Goal: Information Seeking & Learning: Learn about a topic

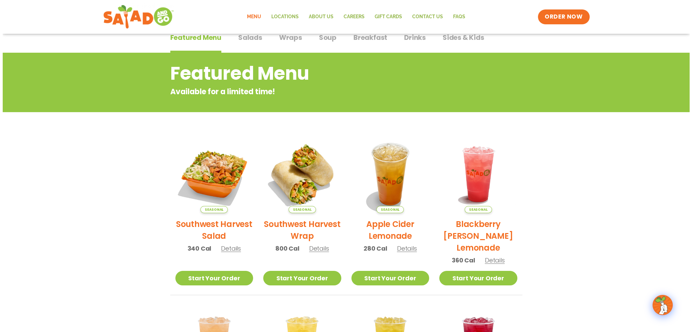
scroll to position [68, 0]
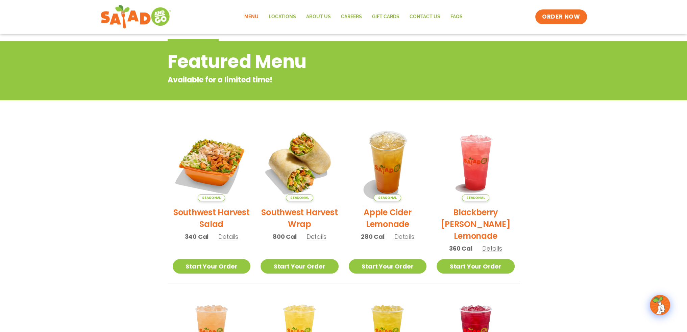
click at [500, 246] on span "Details" at bounding box center [492, 248] width 20 height 8
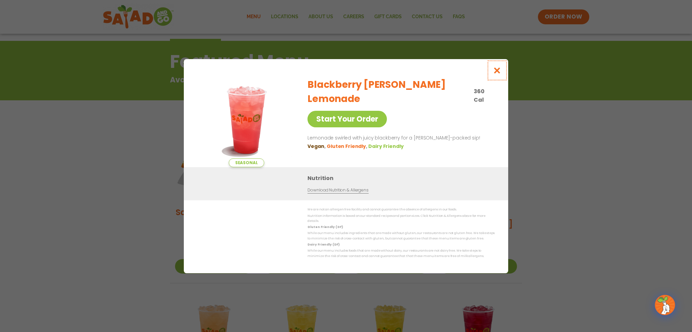
click at [495, 70] on icon "Close modal" at bounding box center [497, 70] width 8 height 7
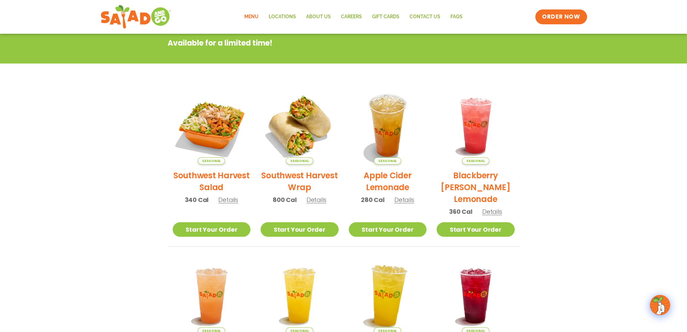
scroll to position [108, 0]
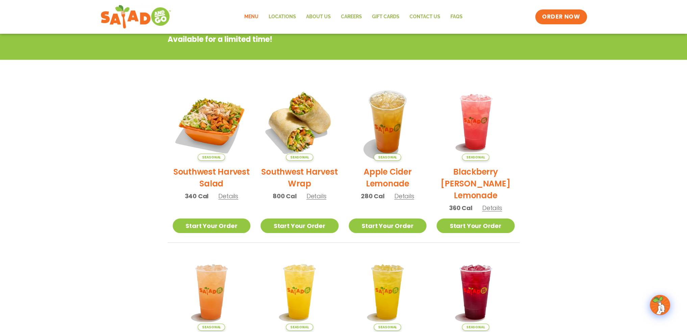
click at [398, 197] on span "Details" at bounding box center [404, 196] width 20 height 8
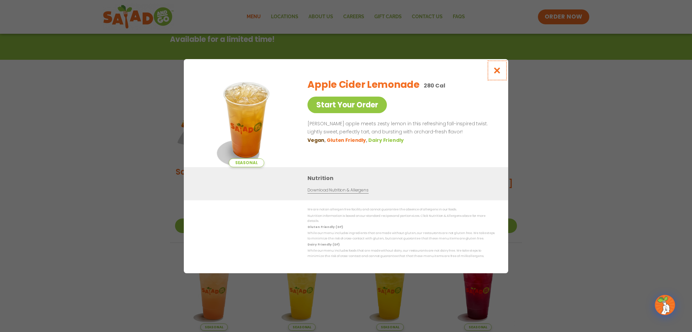
click at [498, 70] on icon "Close modal" at bounding box center [497, 70] width 8 height 7
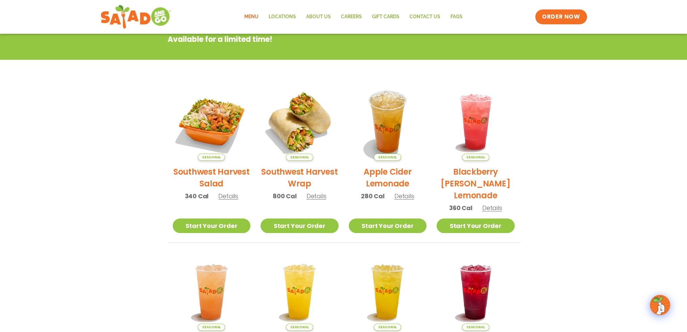
click at [229, 193] on span "Details" at bounding box center [228, 196] width 20 height 8
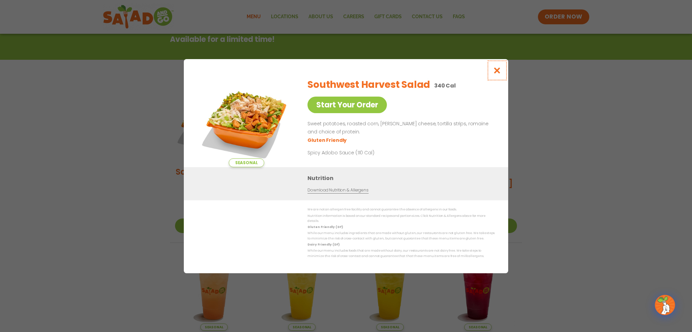
click at [492, 71] on button "Close modal" at bounding box center [497, 70] width 22 height 23
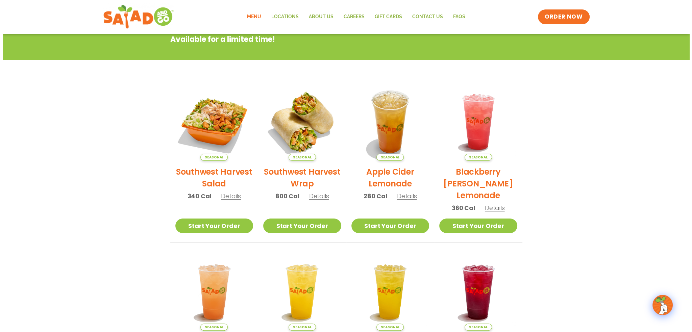
scroll to position [277, 0]
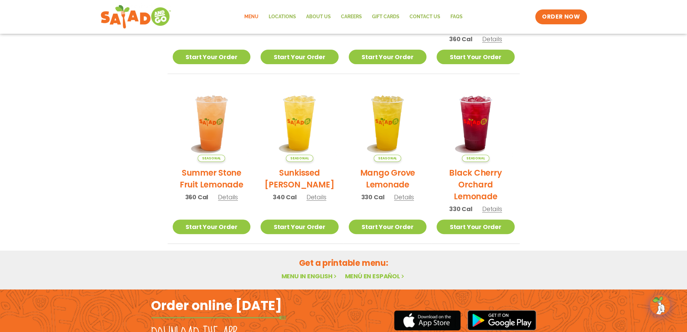
click at [223, 194] on span "Details" at bounding box center [228, 197] width 20 height 8
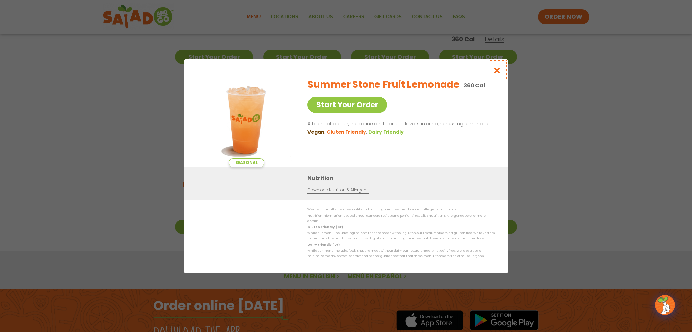
click at [501, 70] on button "Close modal" at bounding box center [497, 70] width 22 height 23
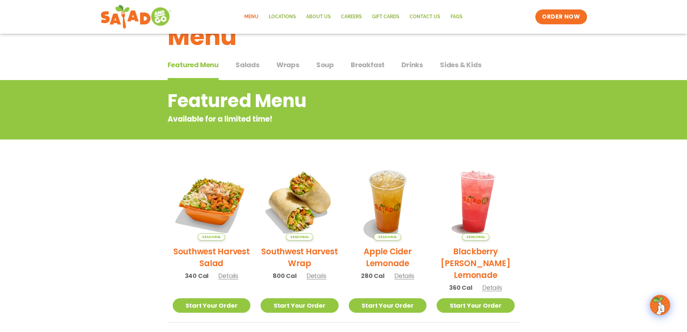
scroll to position [0, 0]
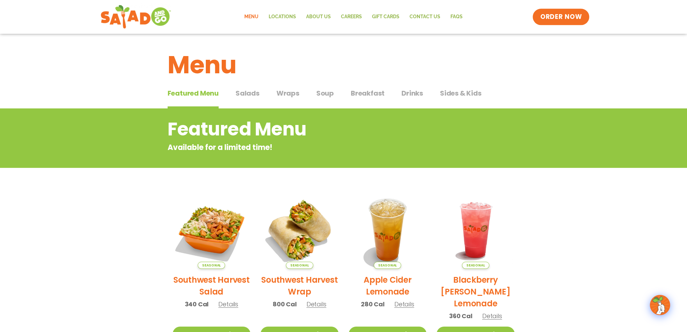
click at [575, 23] on link "ORDER NOW" at bounding box center [560, 17] width 57 height 16
